Goal: Check status: Check status

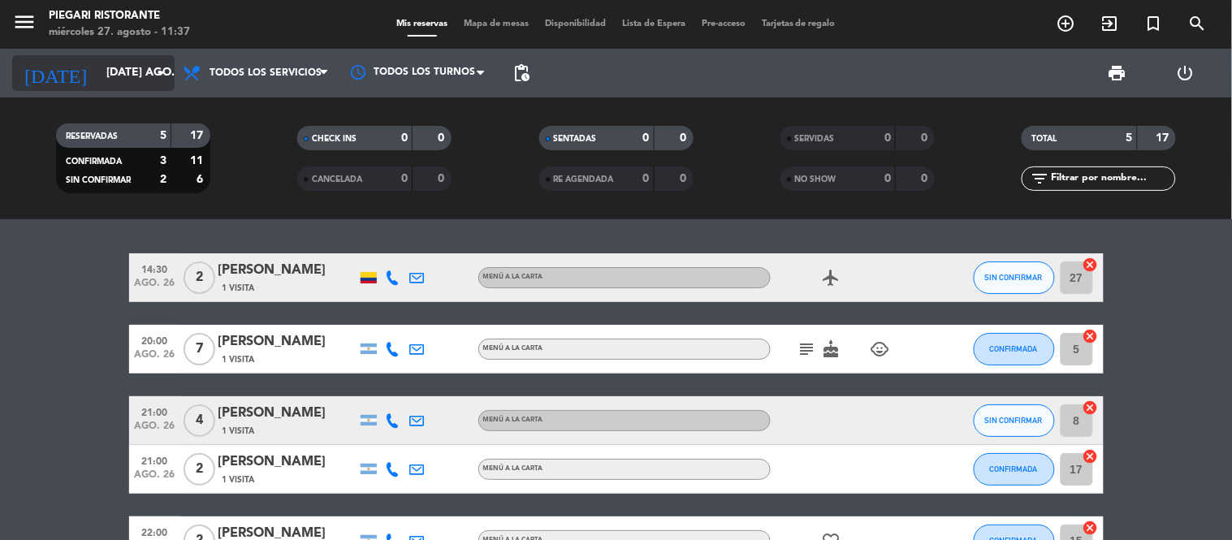
click at [148, 81] on input "[DATE] ago." at bounding box center [175, 72] width 154 height 29
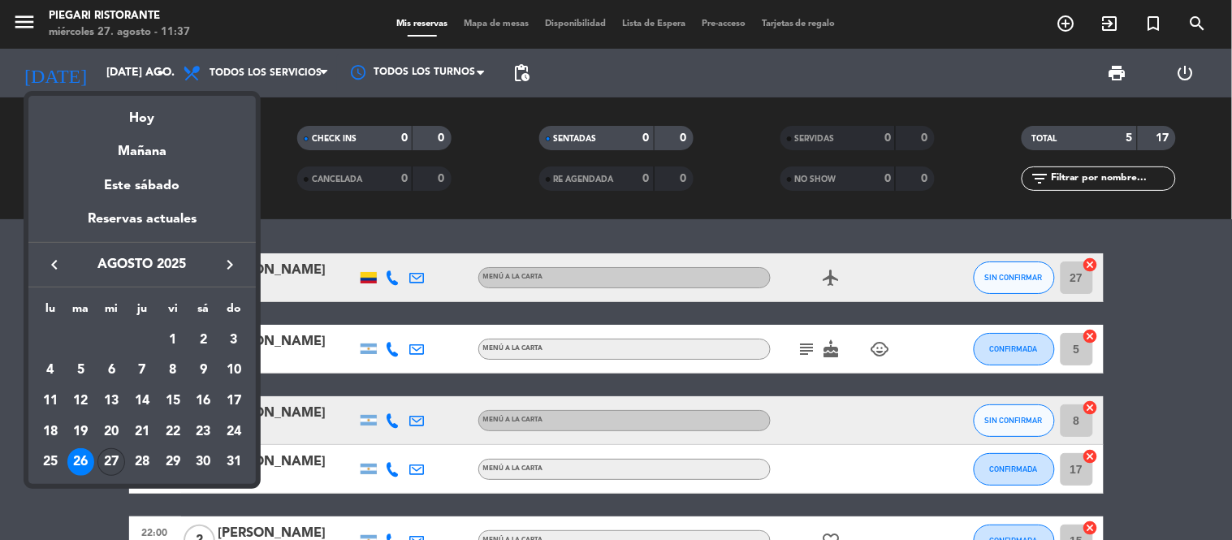
click at [102, 460] on div "27" at bounding box center [111, 462] width 28 height 28
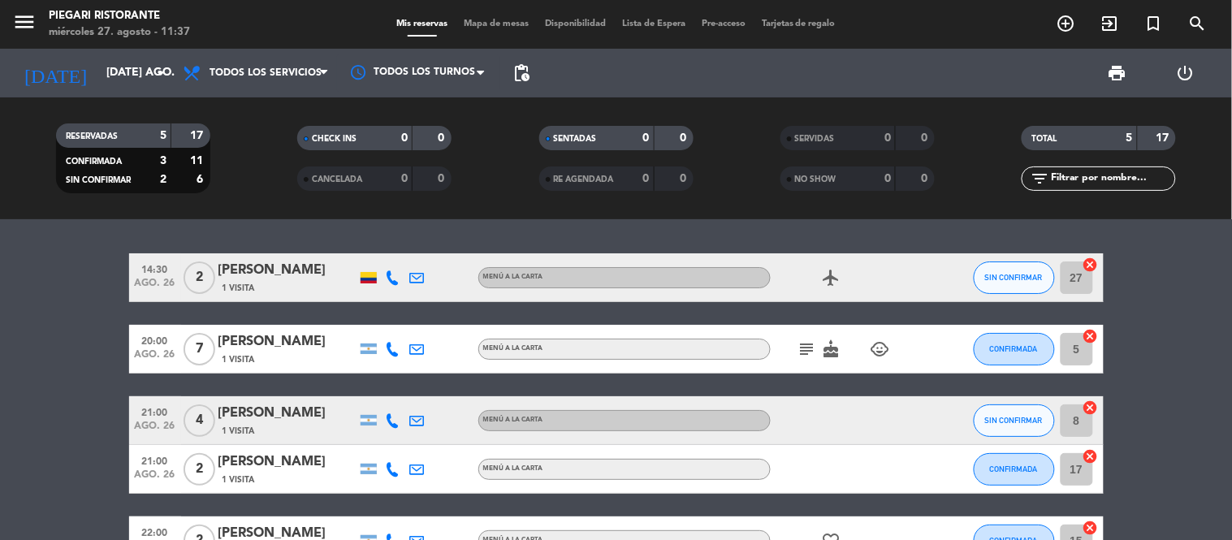
type input "mié. 27 ago."
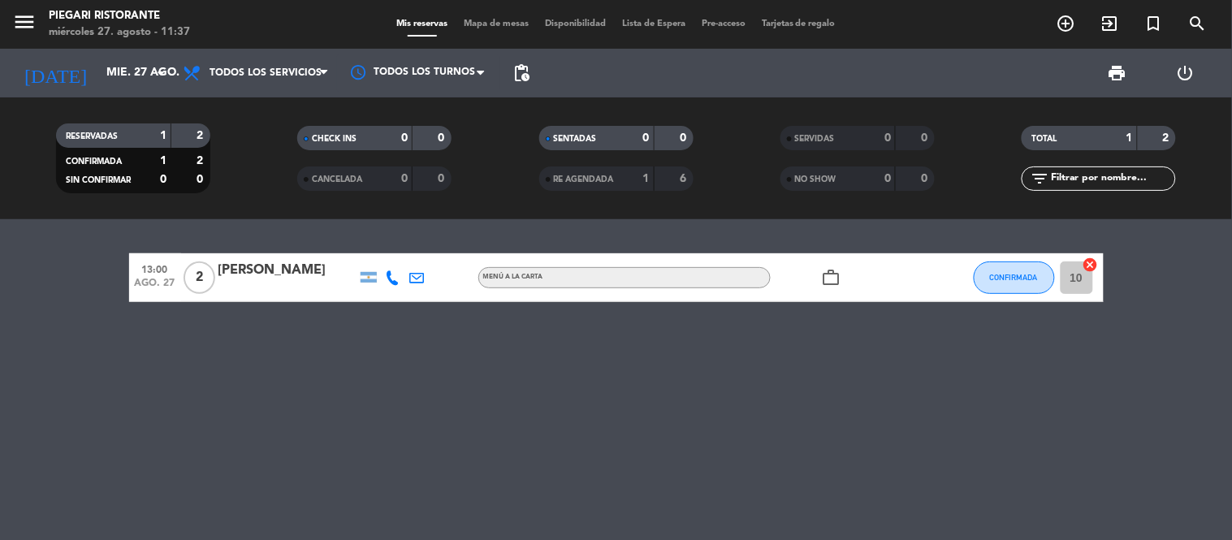
click at [323, 265] on div "[PERSON_NAME]" at bounding box center [288, 270] width 138 height 21
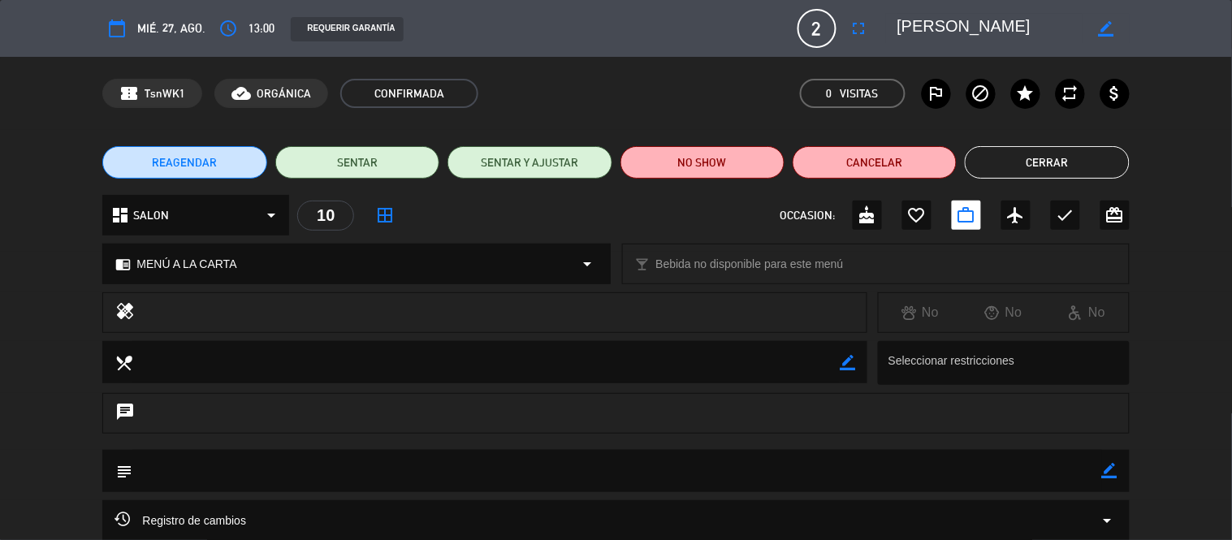
drag, startPoint x: 1042, startPoint y: 28, endPoint x: 994, endPoint y: 28, distance: 47.9
click at [994, 28] on textarea at bounding box center [991, 28] width 186 height 29
click at [1051, 28] on textarea at bounding box center [991, 28] width 186 height 29
click at [1103, 31] on icon "border_color" at bounding box center [1105, 28] width 15 height 15
click at [1103, 31] on icon at bounding box center [1105, 28] width 15 height 15
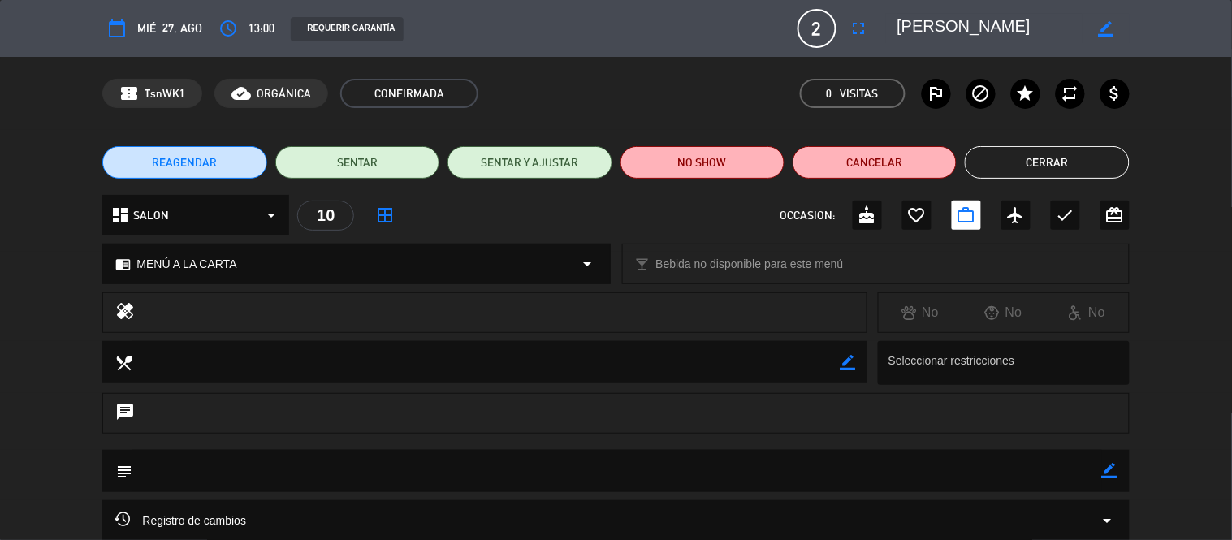
click at [1185, 86] on div "confirmation_number TsnWK1 cloud_done ORGÁNICA CONFIRMADA 0 Visitas outlined_fl…" at bounding box center [616, 93] width 1232 height 73
drag, startPoint x: 1041, startPoint y: 171, endPoint x: 1044, endPoint y: 180, distance: 10.3
click at [1042, 171] on button "Cerrar" at bounding box center [1047, 162] width 164 height 32
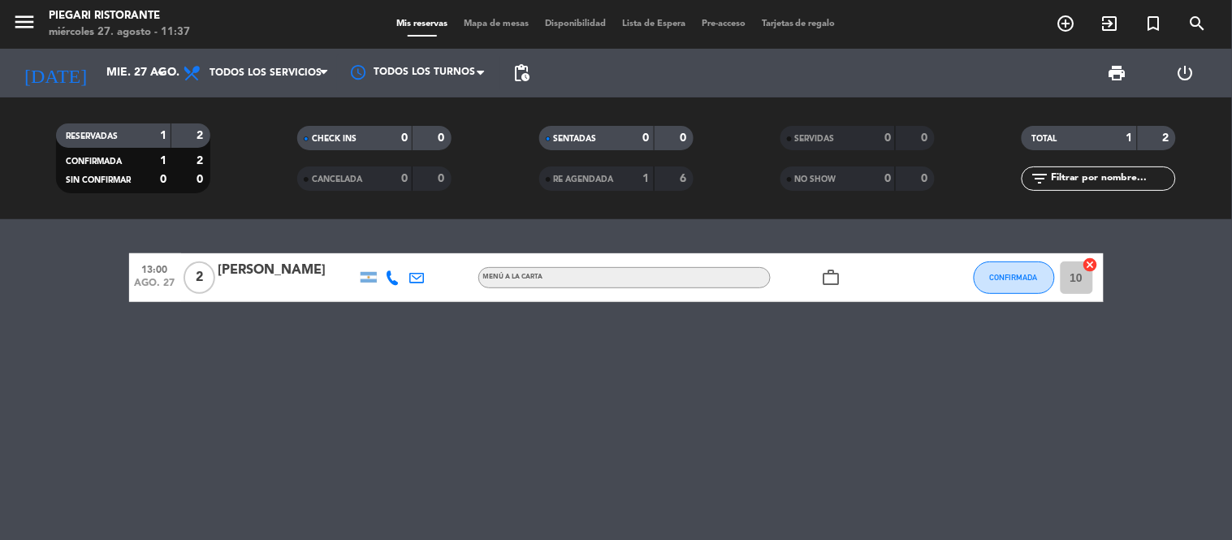
click at [388, 274] on icon at bounding box center [393, 278] width 15 height 15
click at [411, 290] on div at bounding box center [417, 277] width 24 height 48
